Goal: Transaction & Acquisition: Purchase product/service

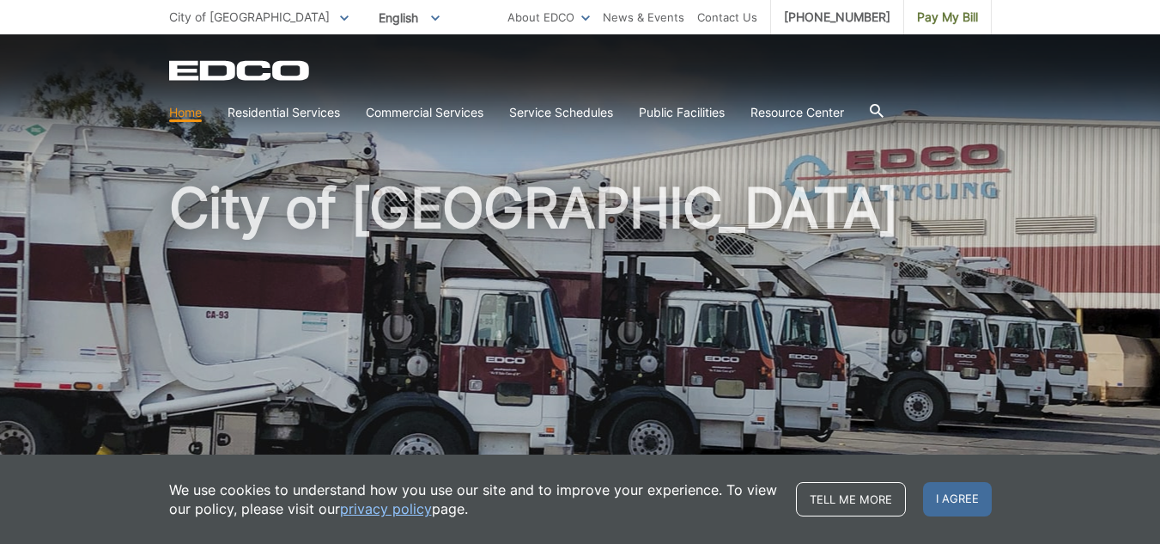
click at [180, 110] on link "Home" at bounding box center [185, 112] width 33 height 19
drag, startPoint x: 209, startPoint y: 9, endPoint x: 269, endPoint y: 44, distance: 69.2
click at [210, 9] on span "City of [GEOGRAPHIC_DATA]" at bounding box center [249, 16] width 161 height 15
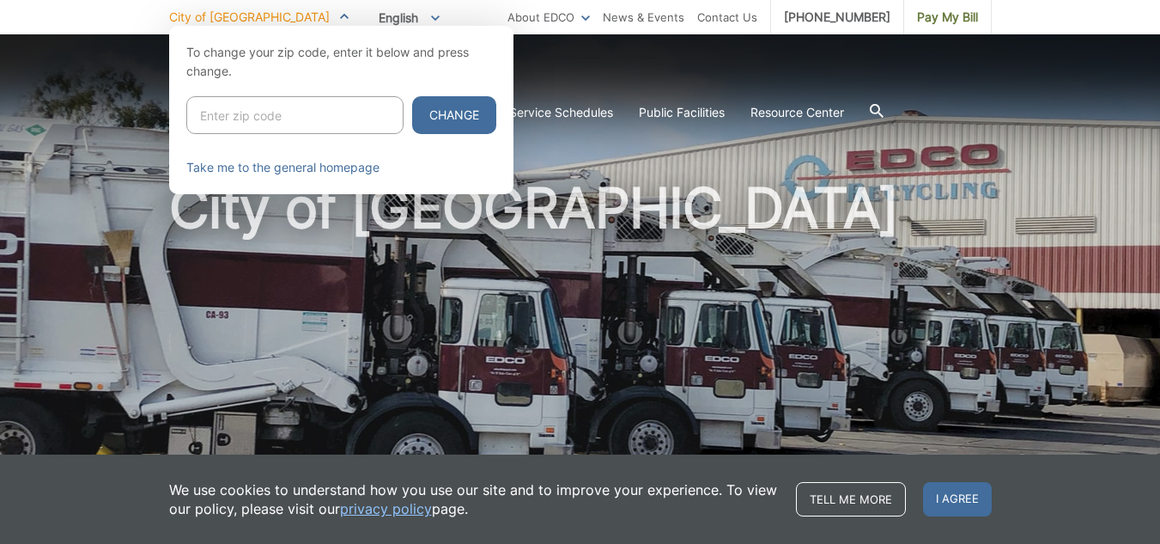
click at [590, 68] on div at bounding box center [580, 298] width 1160 height 544
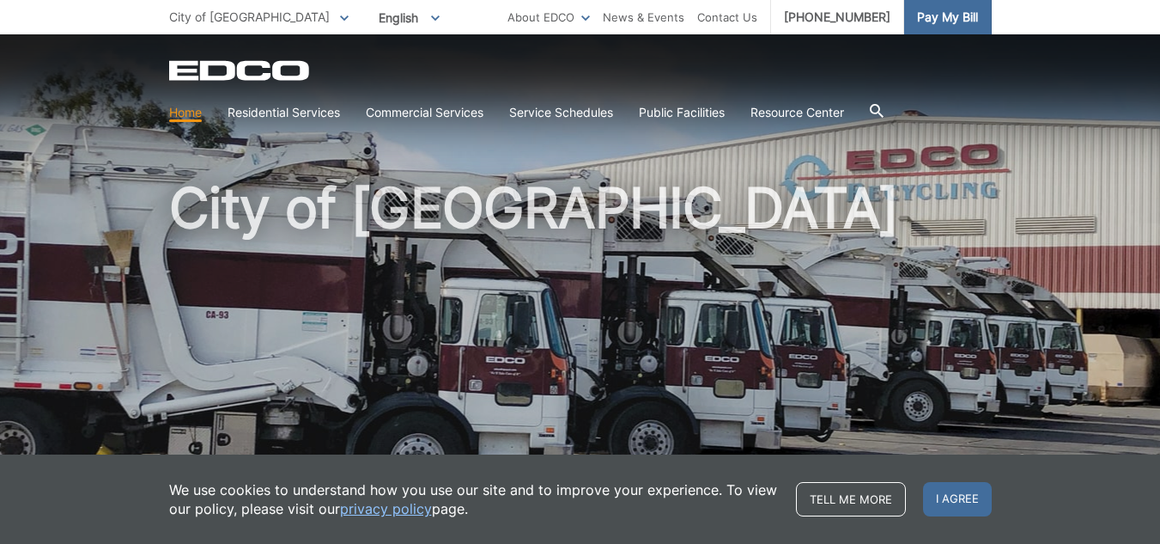
click at [960, 14] on span "Pay My Bill" at bounding box center [947, 17] width 61 height 19
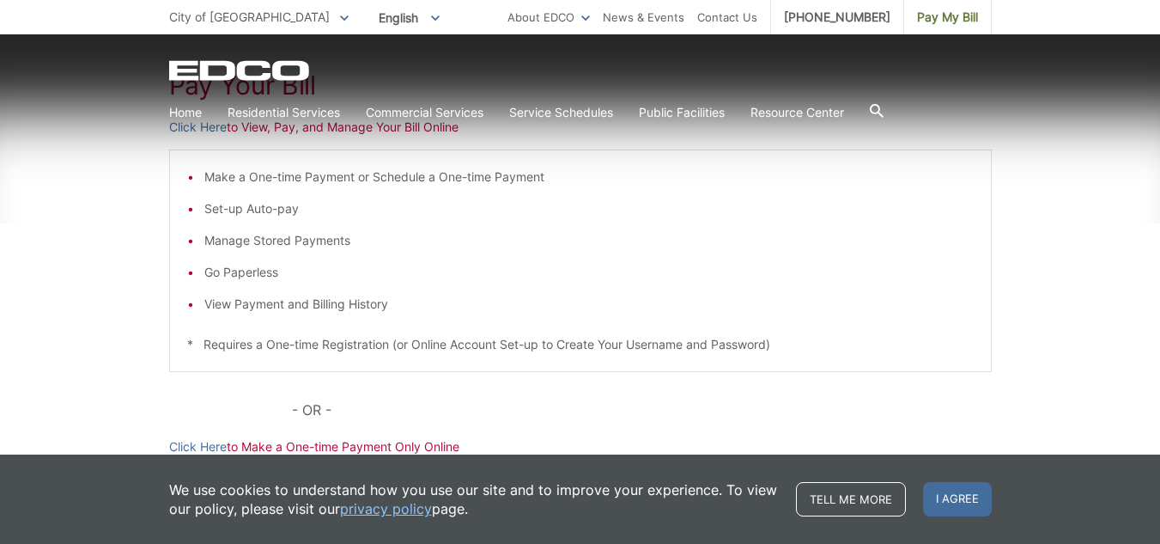
scroll to position [344, 0]
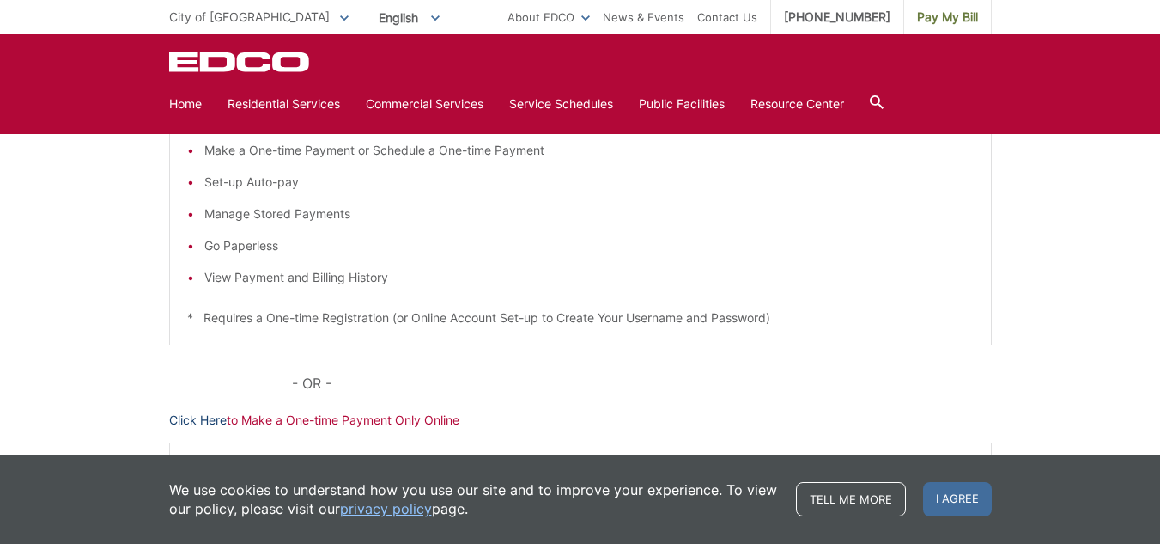
click at [192, 419] on link "Click Here" at bounding box center [198, 420] width 58 height 19
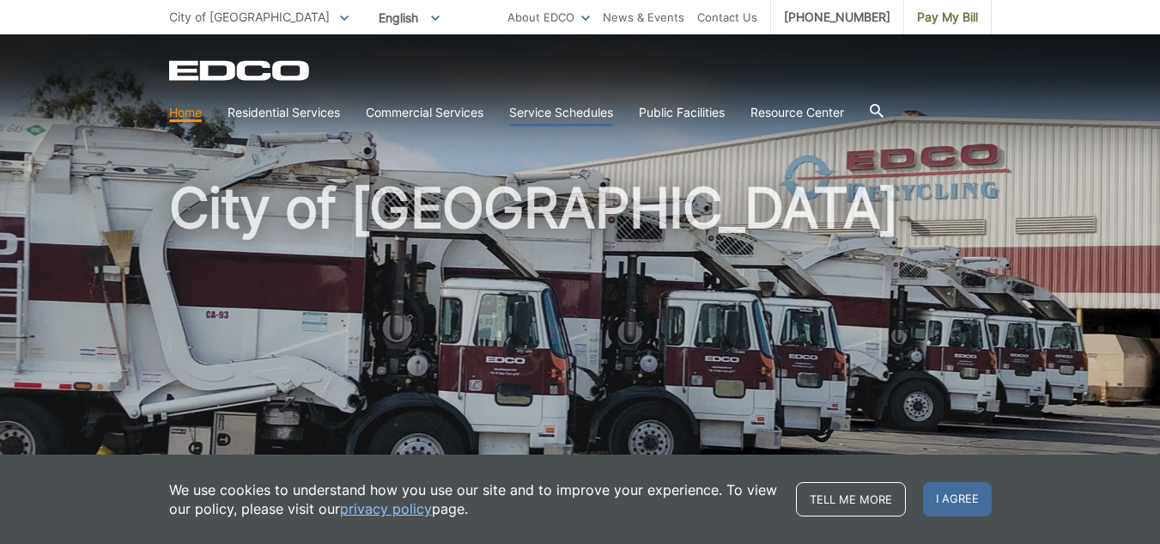
click at [595, 108] on link "Service Schedules" at bounding box center [561, 112] width 104 height 19
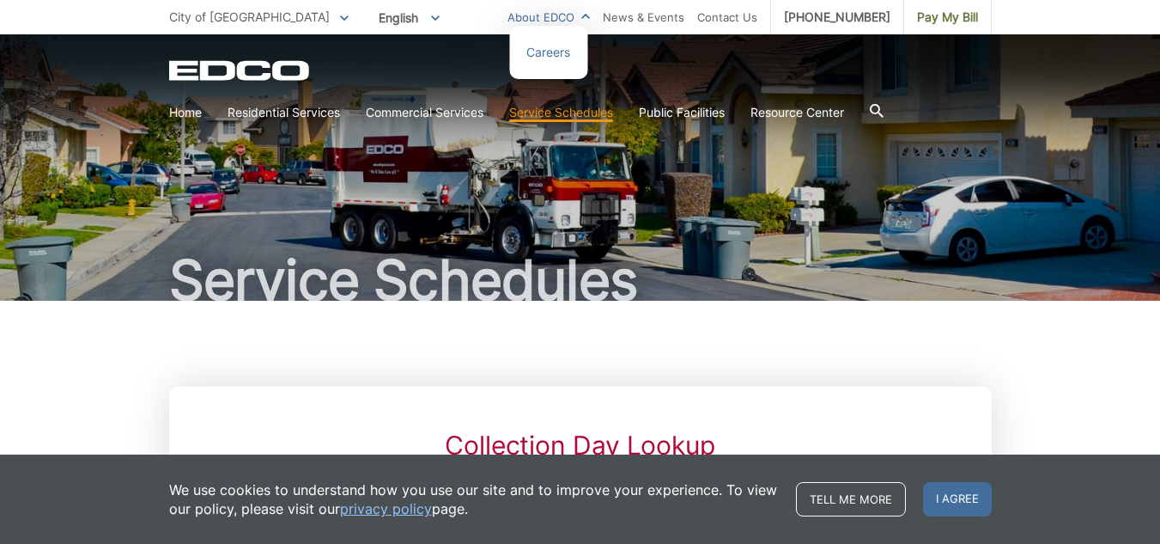
click at [590, 17] on link "About EDCO" at bounding box center [549, 17] width 82 height 19
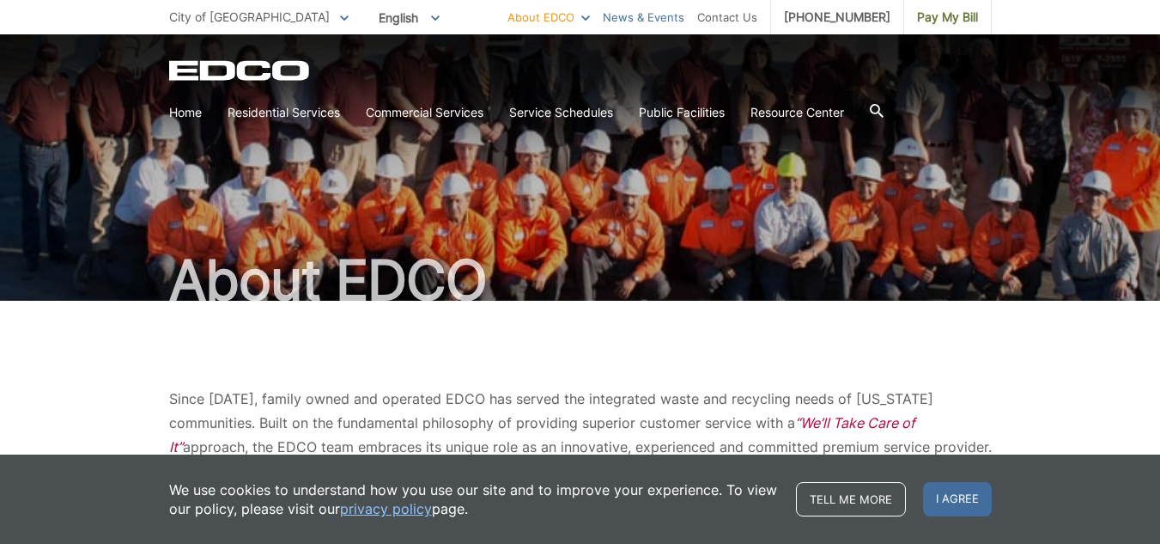
click at [647, 19] on link "News & Events" at bounding box center [644, 17] width 82 height 19
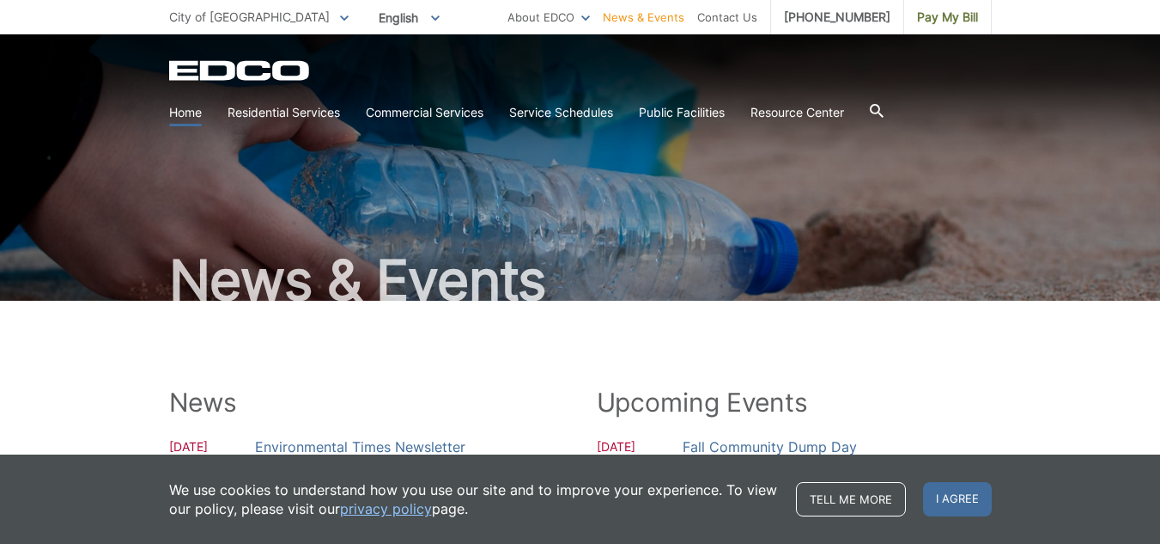
click at [182, 106] on link "Home" at bounding box center [185, 112] width 33 height 19
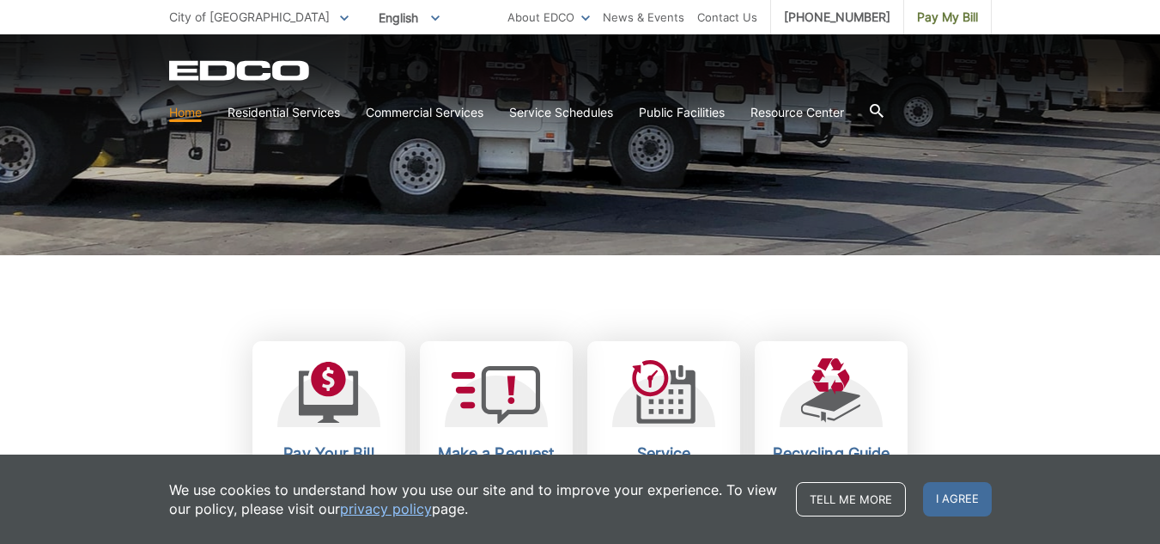
scroll to position [515, 0]
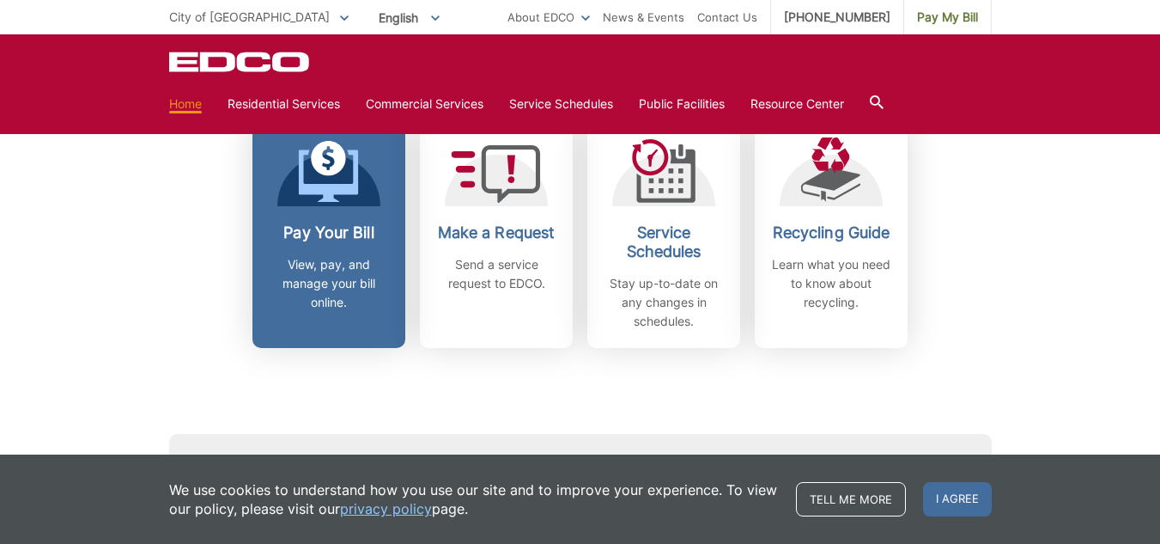
click at [314, 216] on link "Pay Your Bill View, pay, and manage your bill online." at bounding box center [328, 234] width 153 height 228
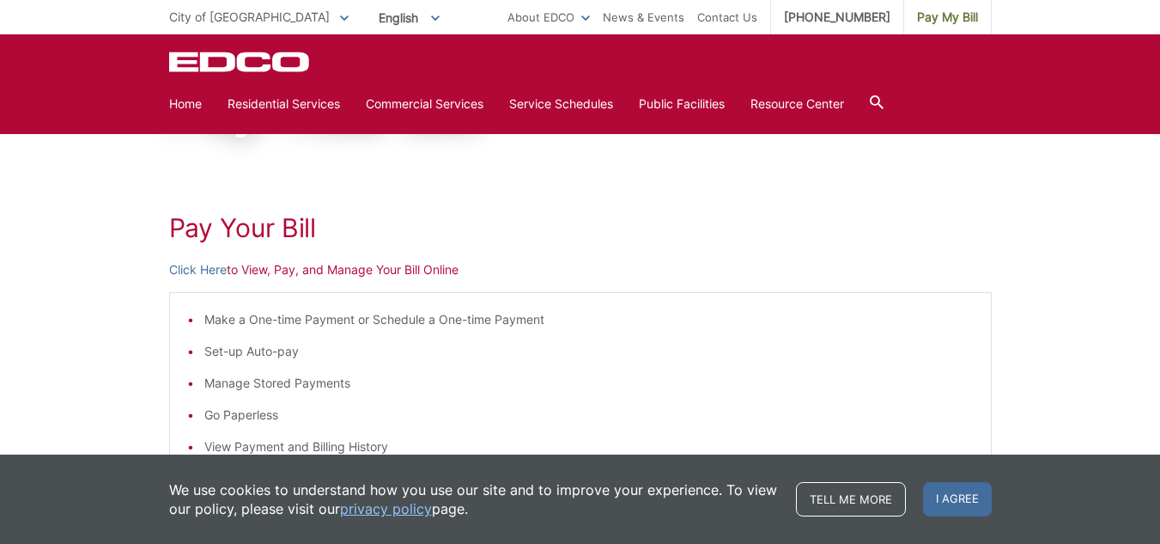
scroll to position [86, 0]
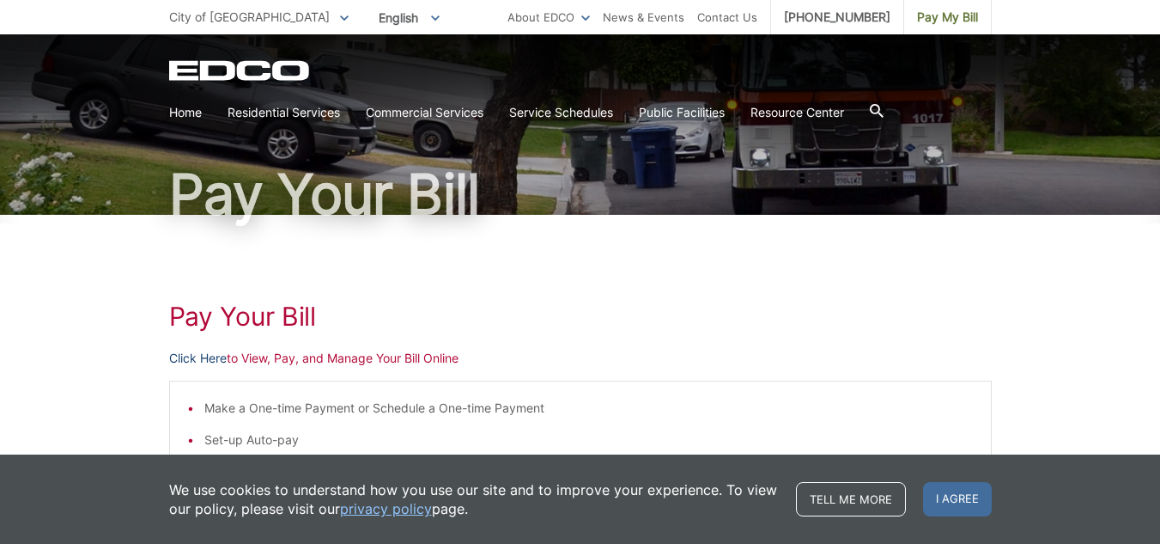
click at [187, 355] on link "Click Here" at bounding box center [198, 358] width 58 height 19
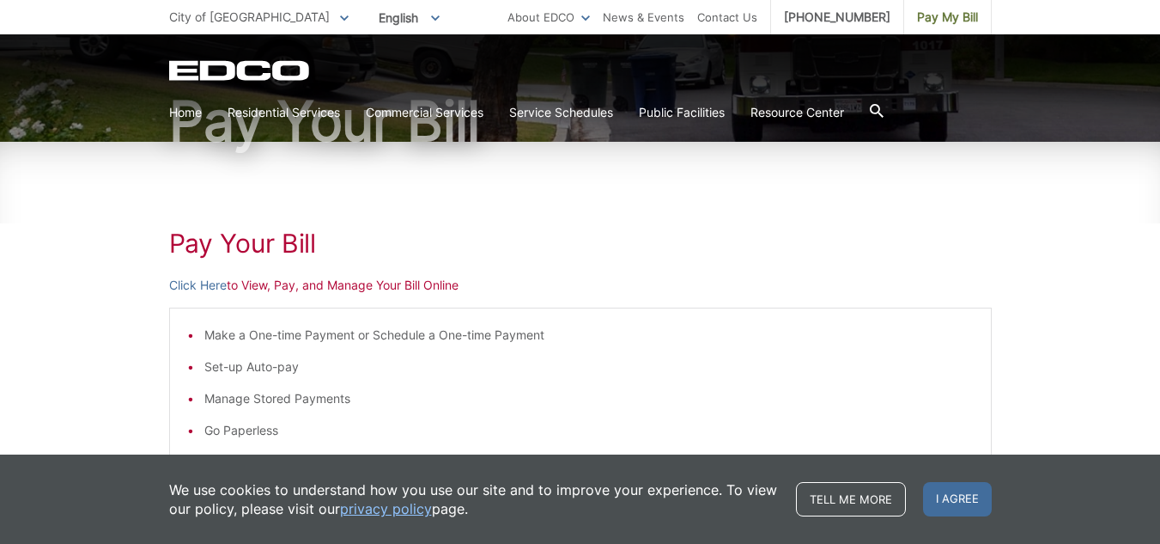
scroll to position [258, 0]
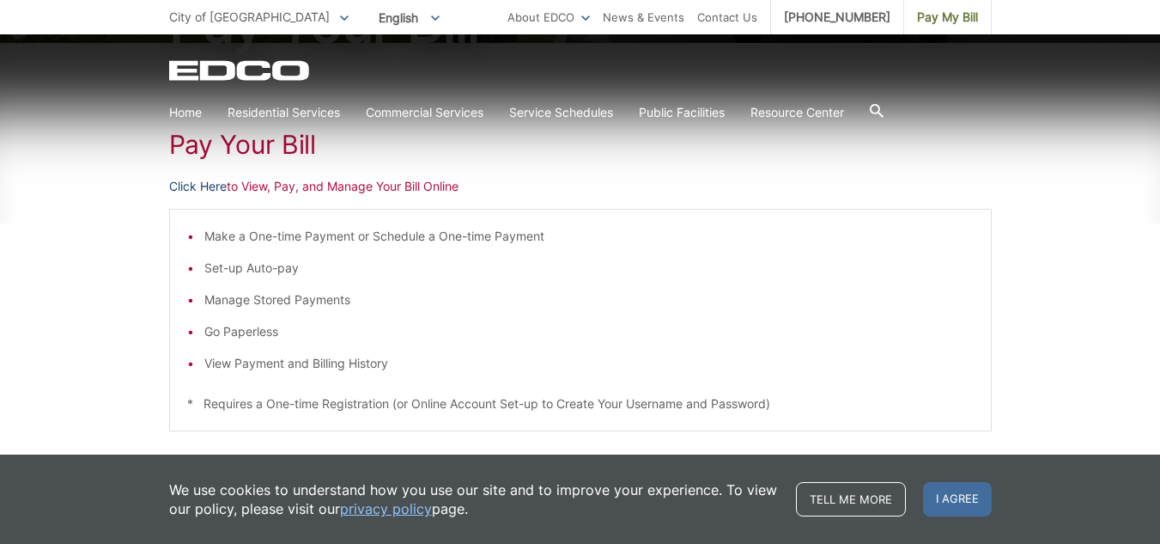
click at [195, 187] on link "Click Here" at bounding box center [198, 186] width 58 height 19
